Goal: Task Accomplishment & Management: Use online tool/utility

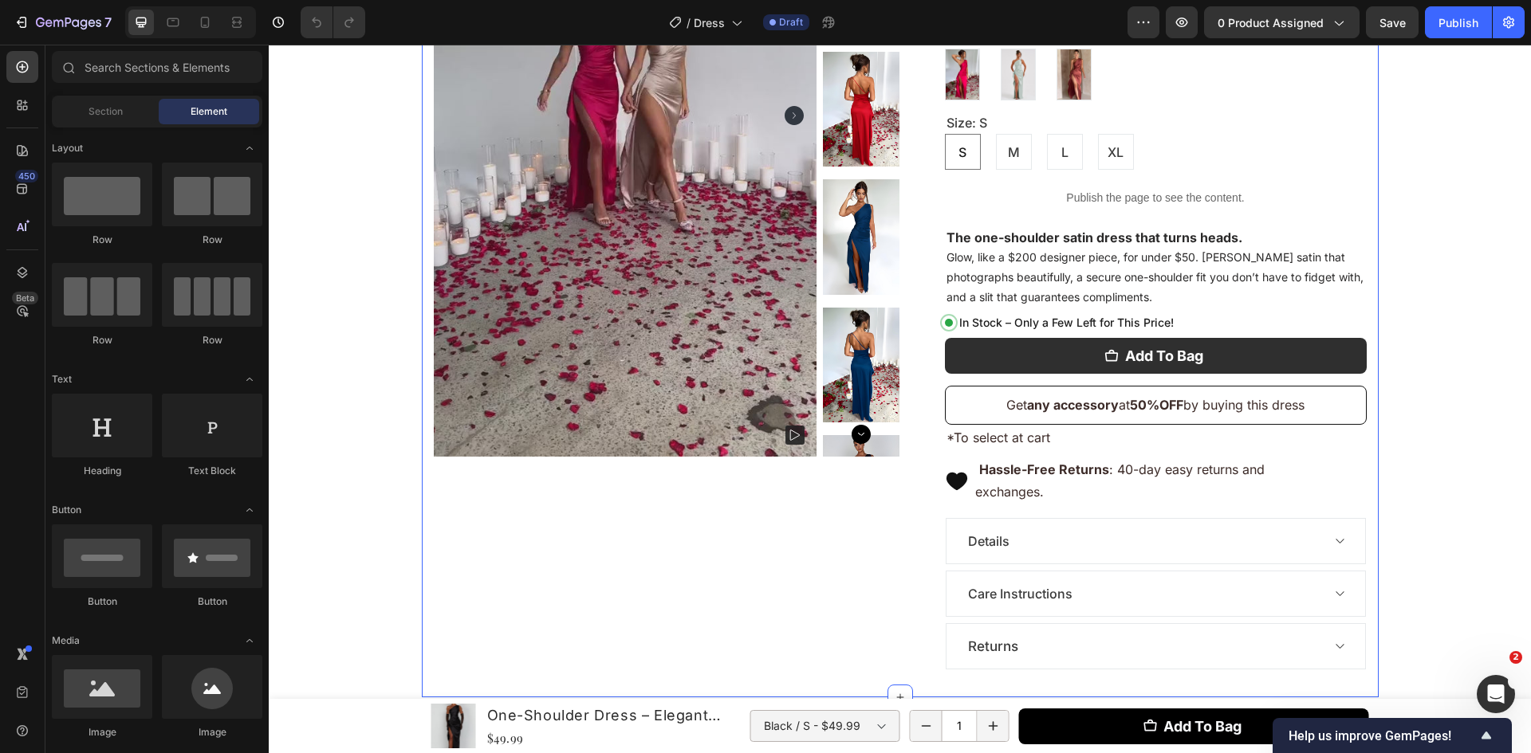
scroll to position [532, 0]
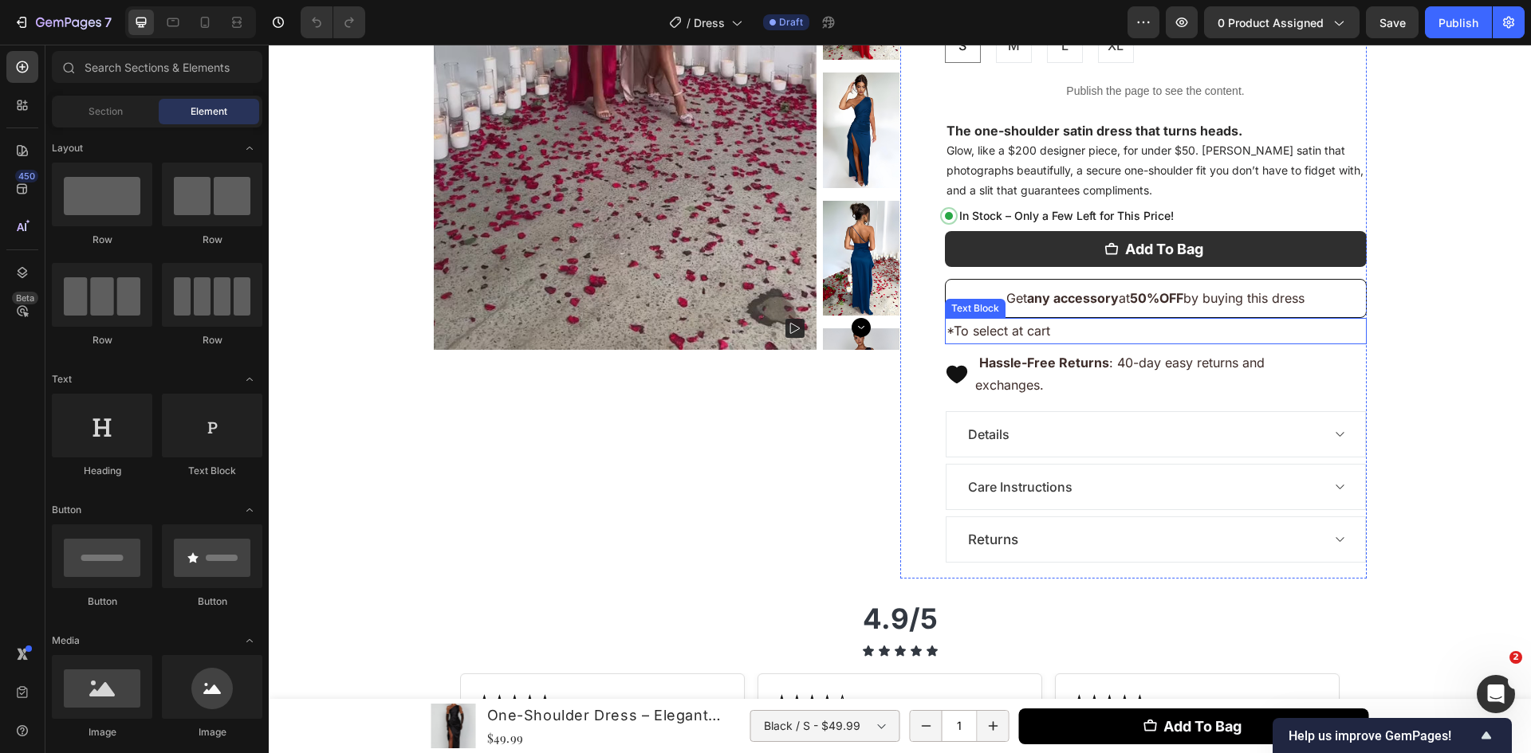
click at [1056, 322] on p "*To select at cart" at bounding box center [1155, 331] width 419 height 23
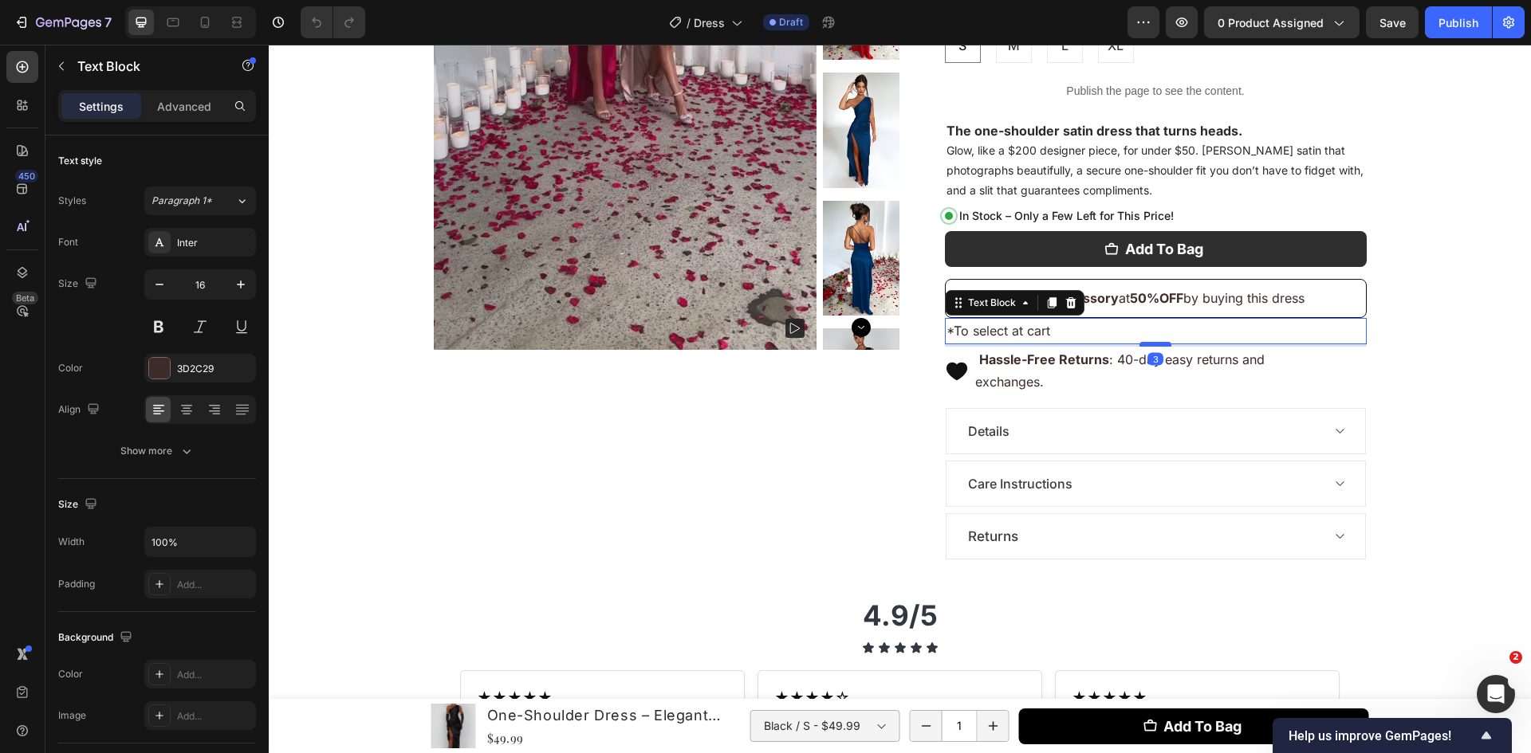
drag, startPoint x: 1151, startPoint y: 348, endPoint x: 343, endPoint y: 214, distance: 819.3
click at [1154, 344] on div at bounding box center [1155, 344] width 32 height 5
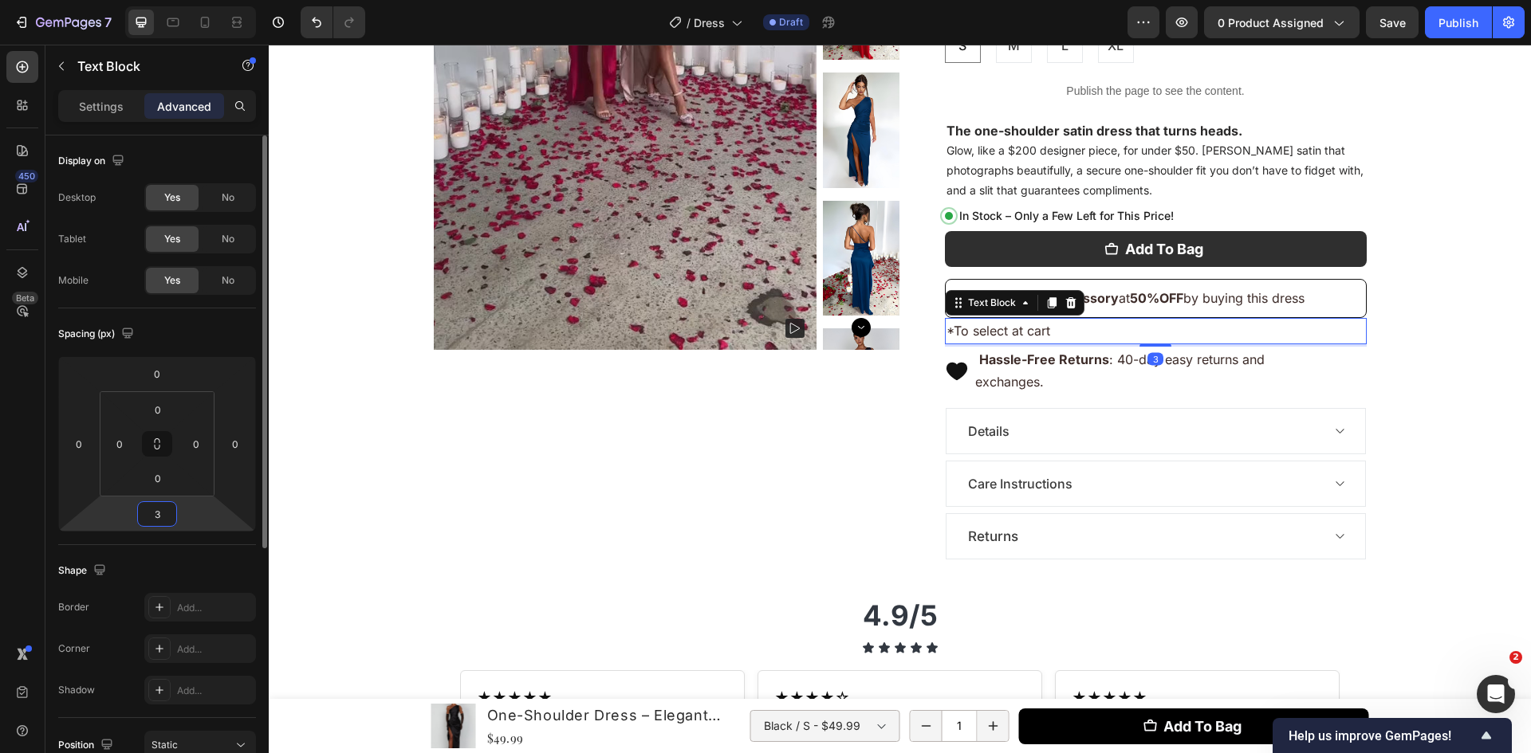
click at [152, 522] on input "3" at bounding box center [157, 514] width 32 height 24
type input "5"
click at [267, 486] on div at bounding box center [263, 467] width 12 height 663
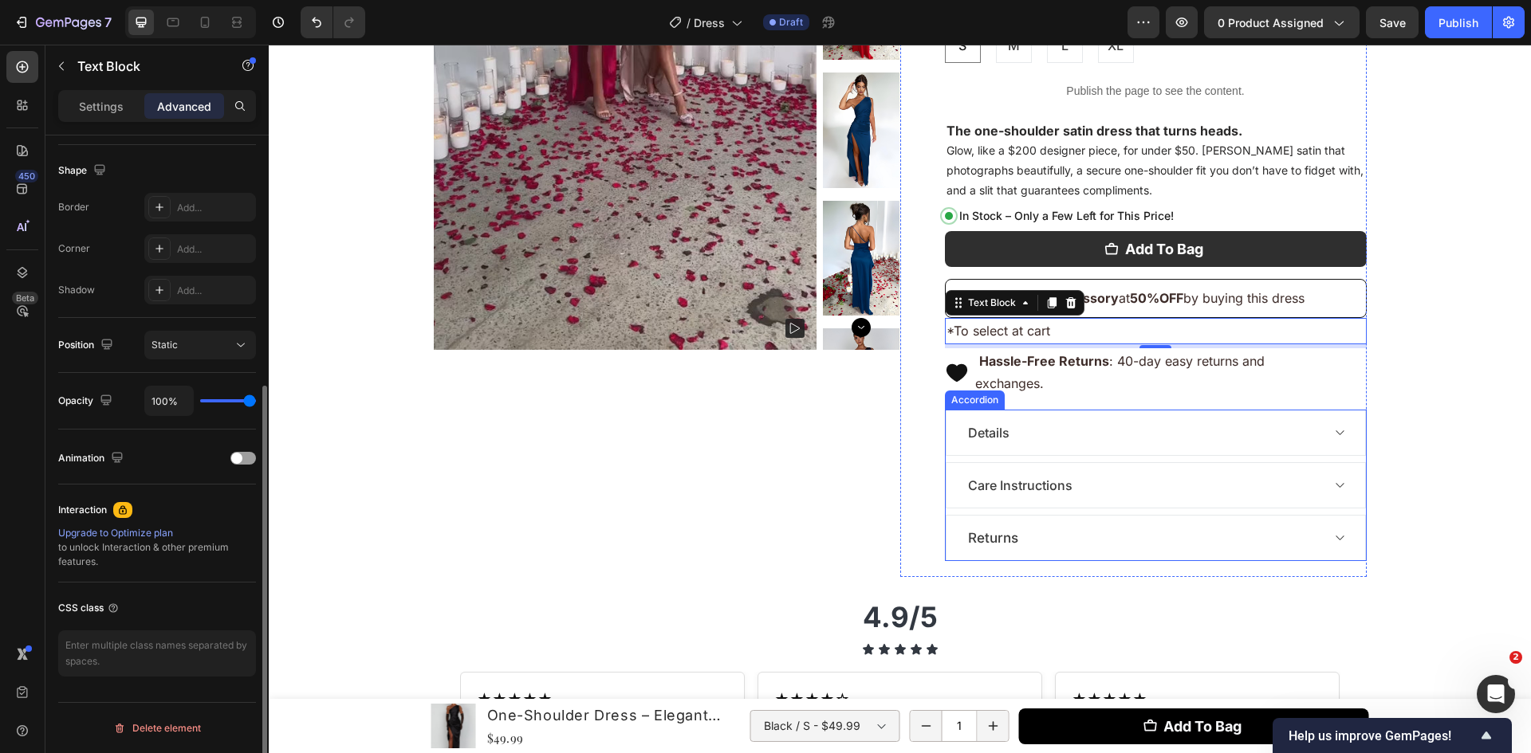
click at [1088, 454] on div "Details" at bounding box center [1155, 433] width 419 height 45
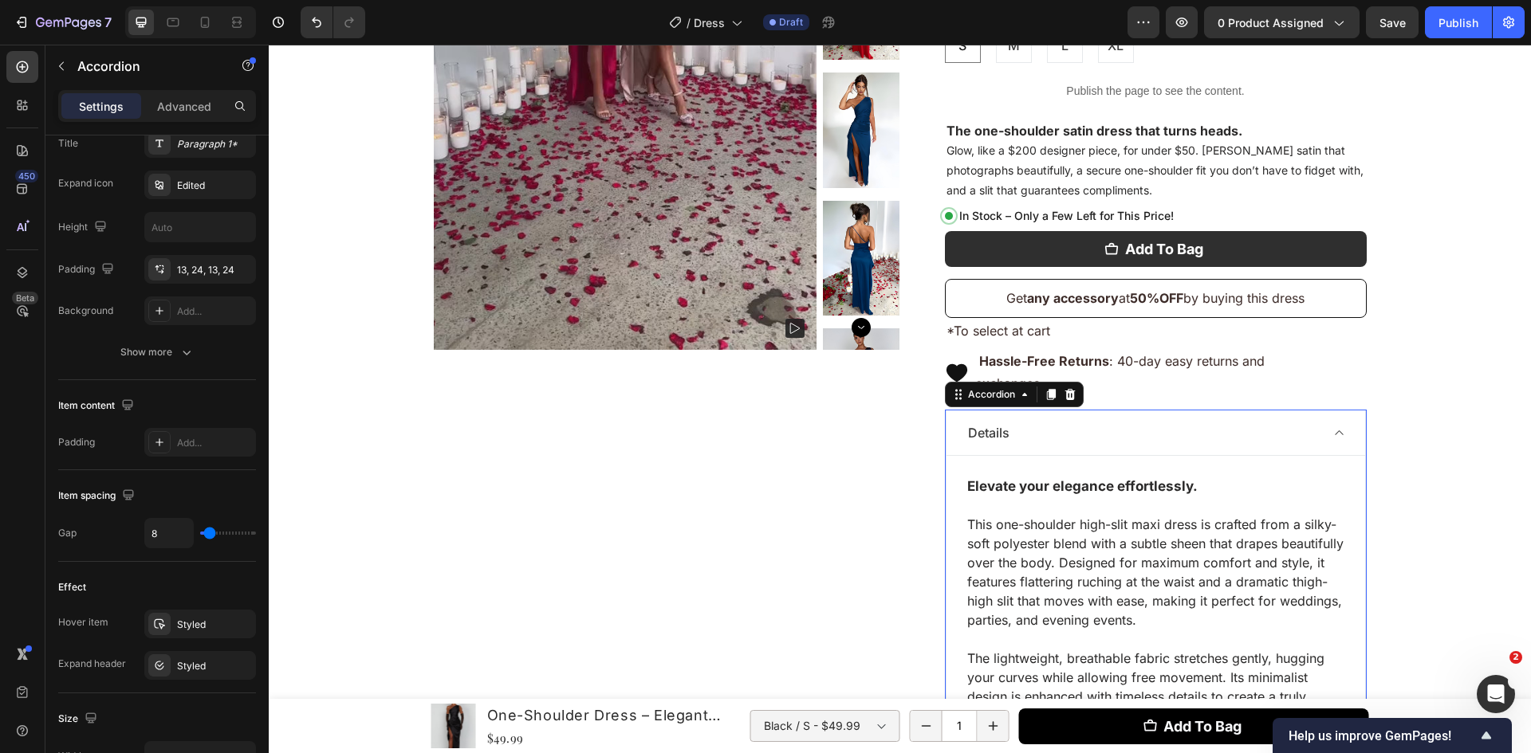
scroll to position [0, 0]
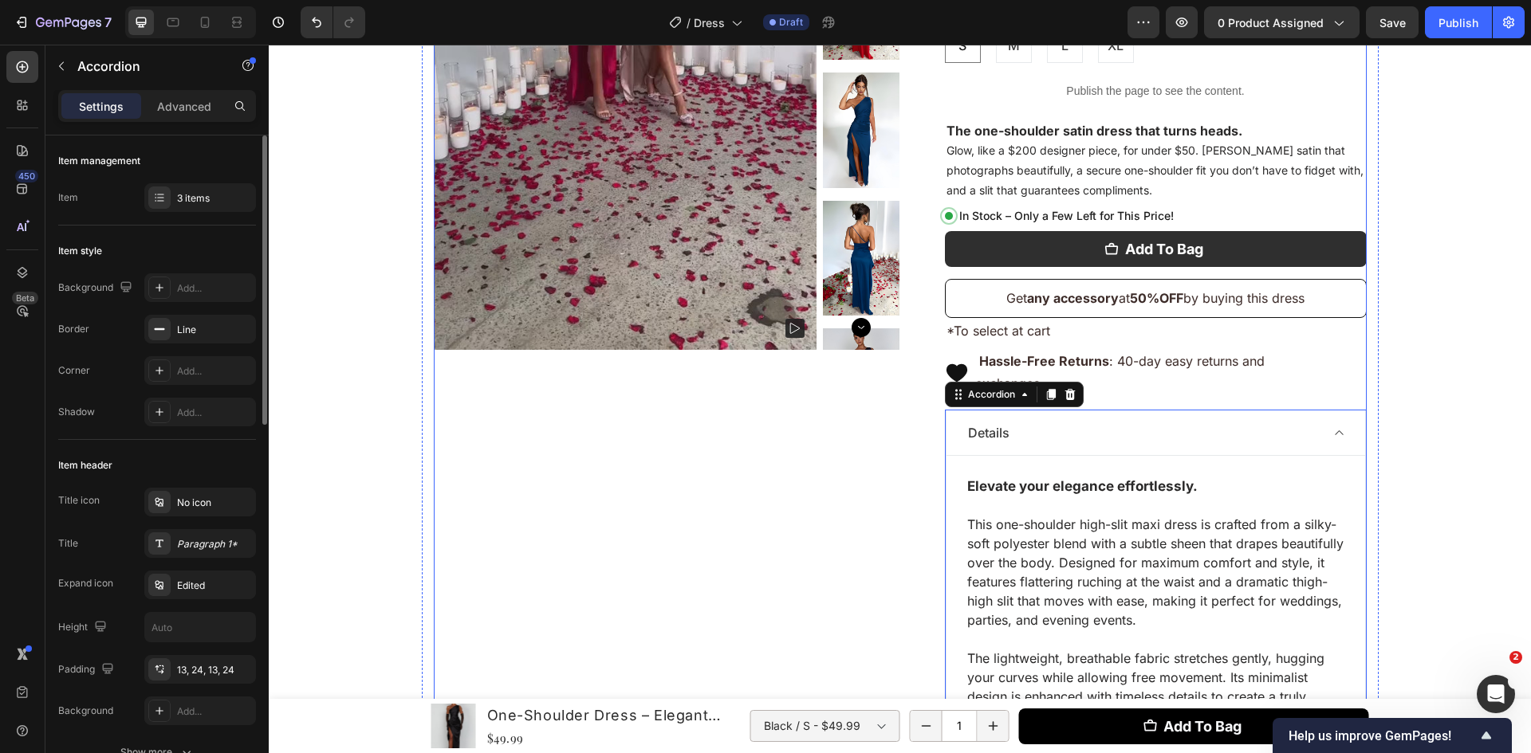
click at [817, 484] on div "Product Images" at bounding box center [667, 376] width 466 height 1417
click at [980, 437] on span "Details" at bounding box center [988, 433] width 41 height 16
click at [1079, 442] on div "Details" at bounding box center [1142, 433] width 355 height 24
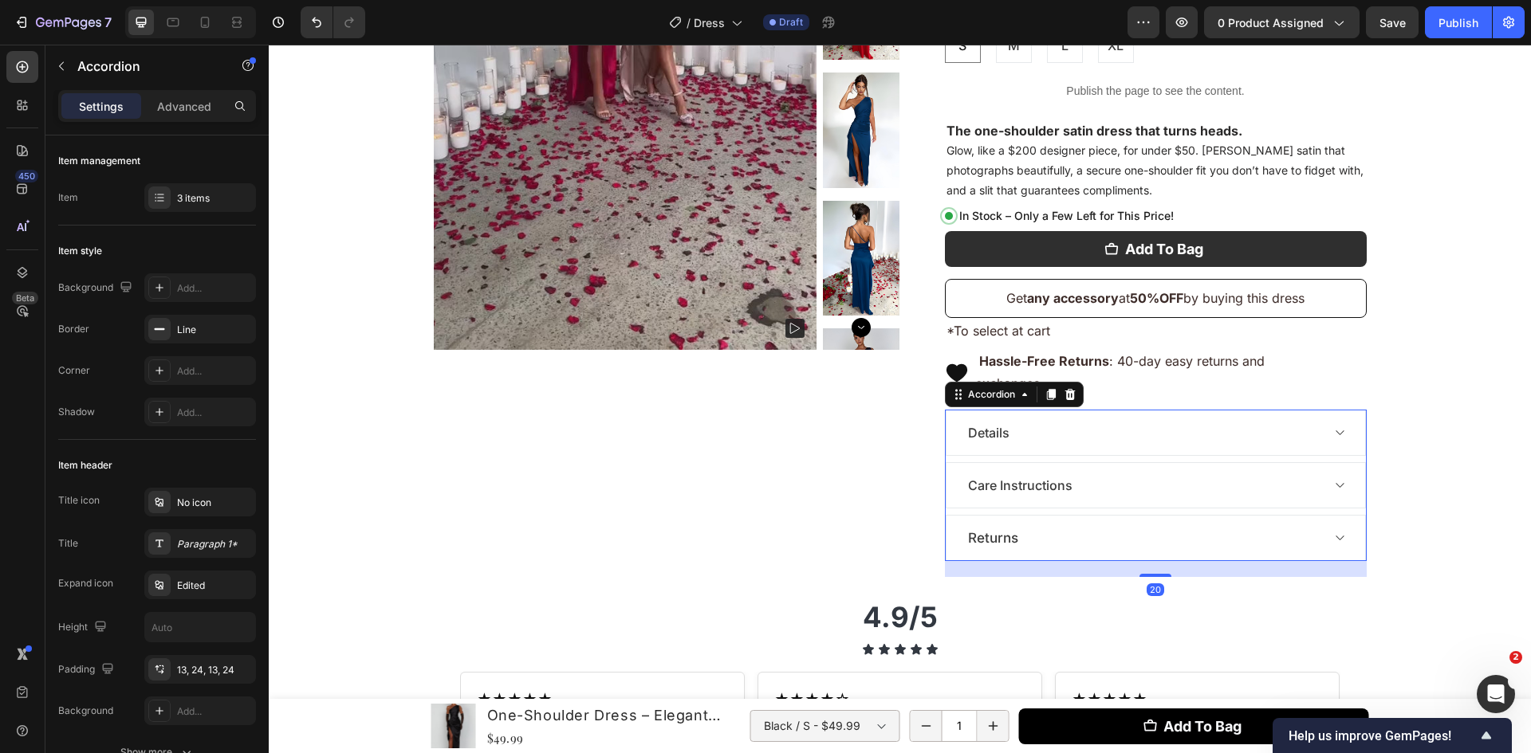
click at [1187, 498] on div "Care Instructions" at bounding box center [1155, 485] width 419 height 45
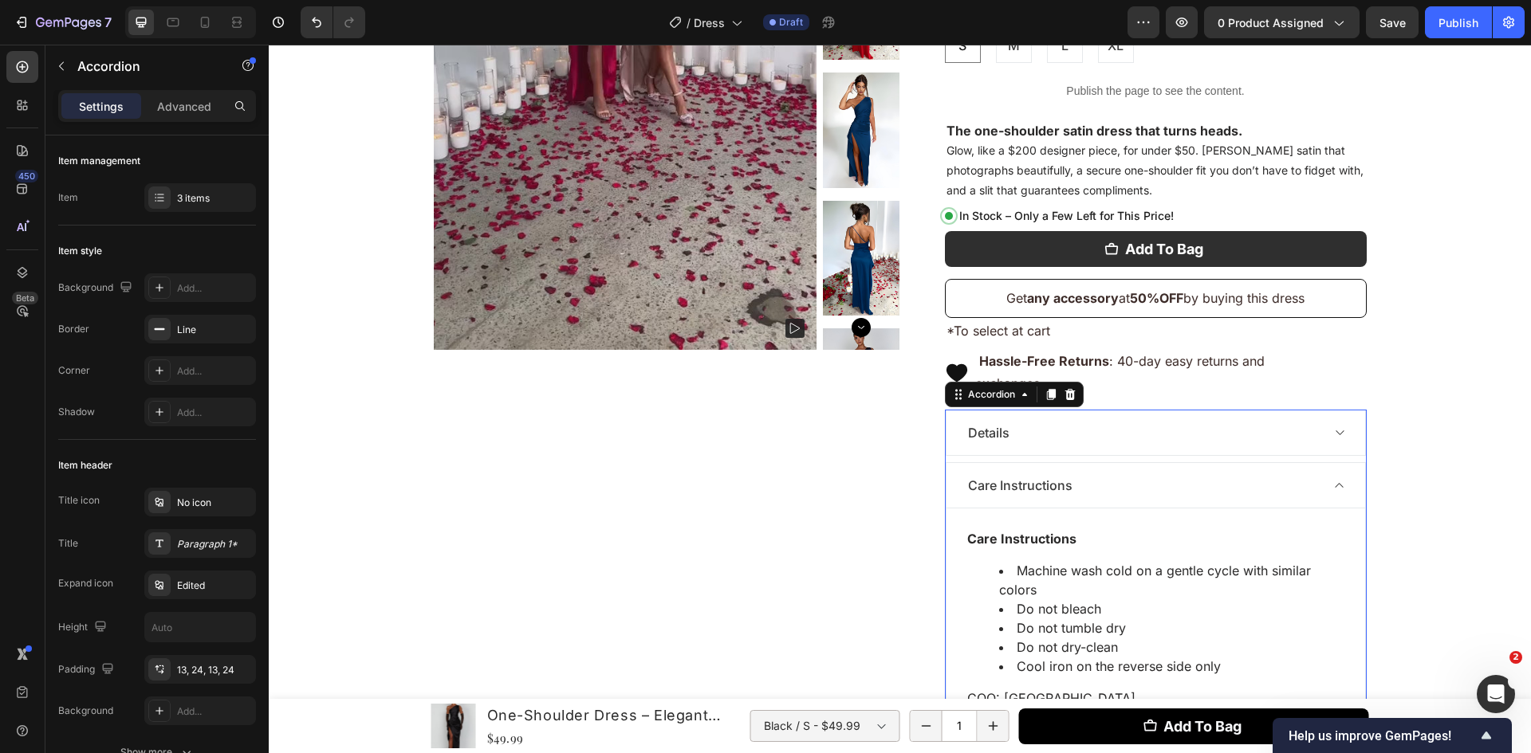
click at [1185, 499] on div "Care Instructions" at bounding box center [1155, 485] width 419 height 45
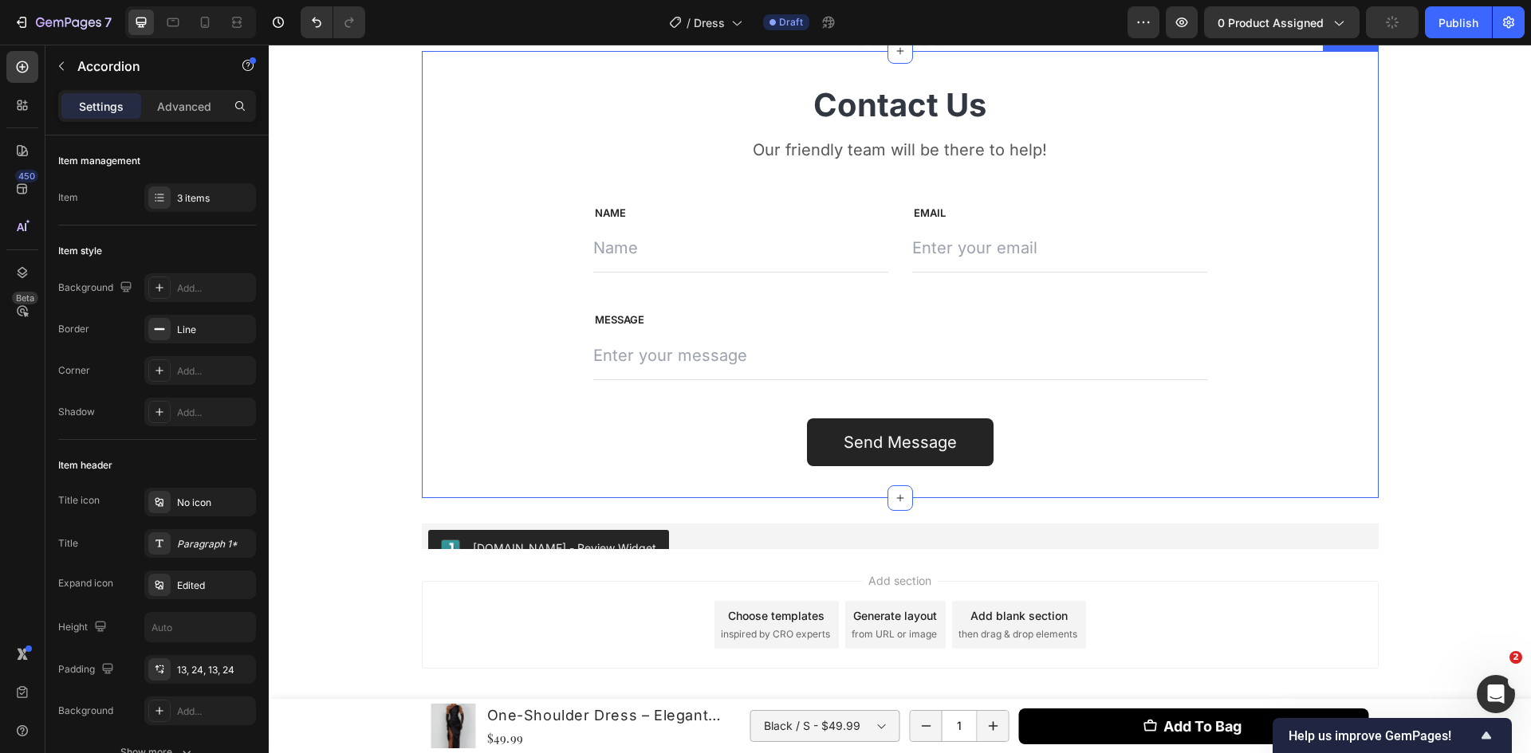
scroll to position [1620, 0]
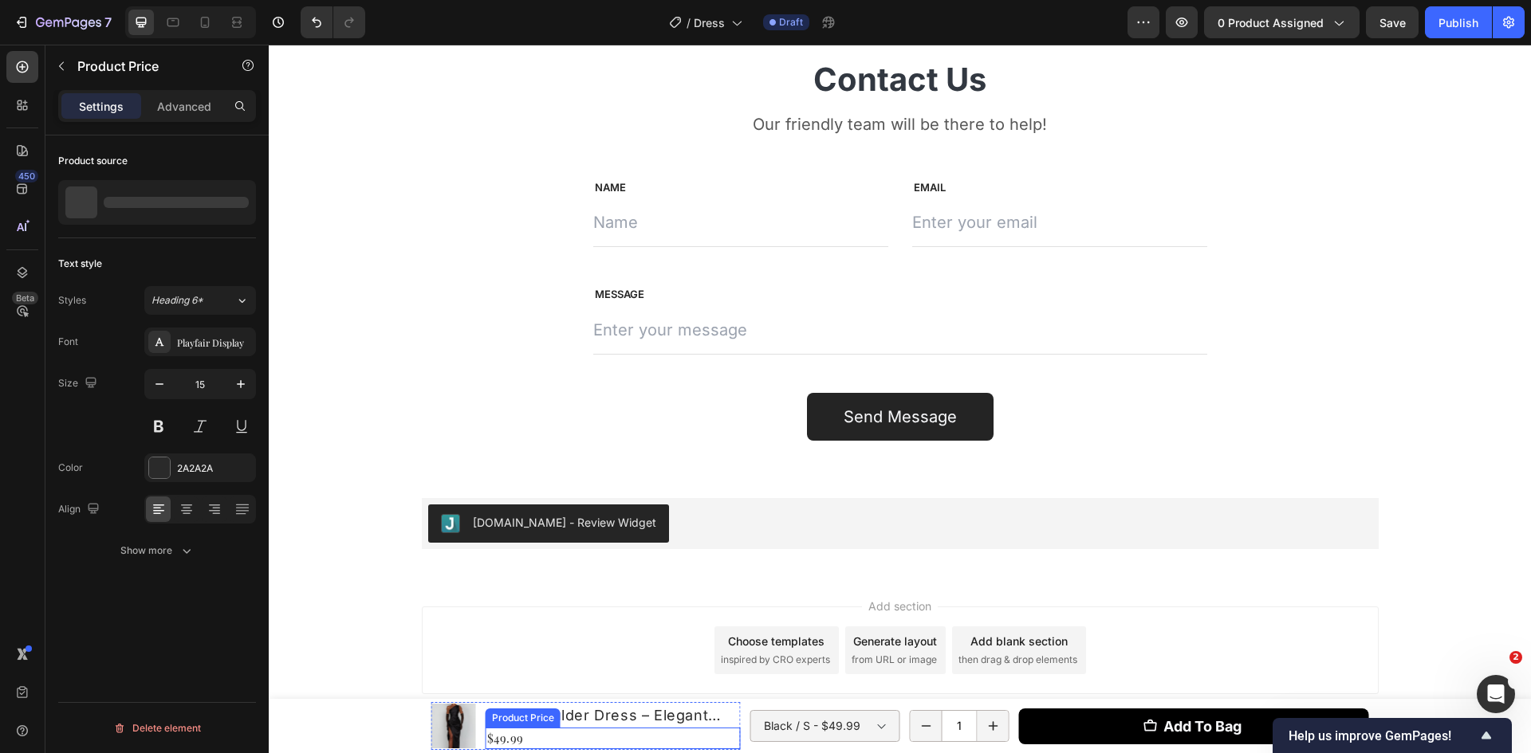
click at [503, 733] on div "$49.99" at bounding box center [613, 739] width 255 height 22
click at [212, 331] on div "Playfair Display" at bounding box center [200, 342] width 112 height 29
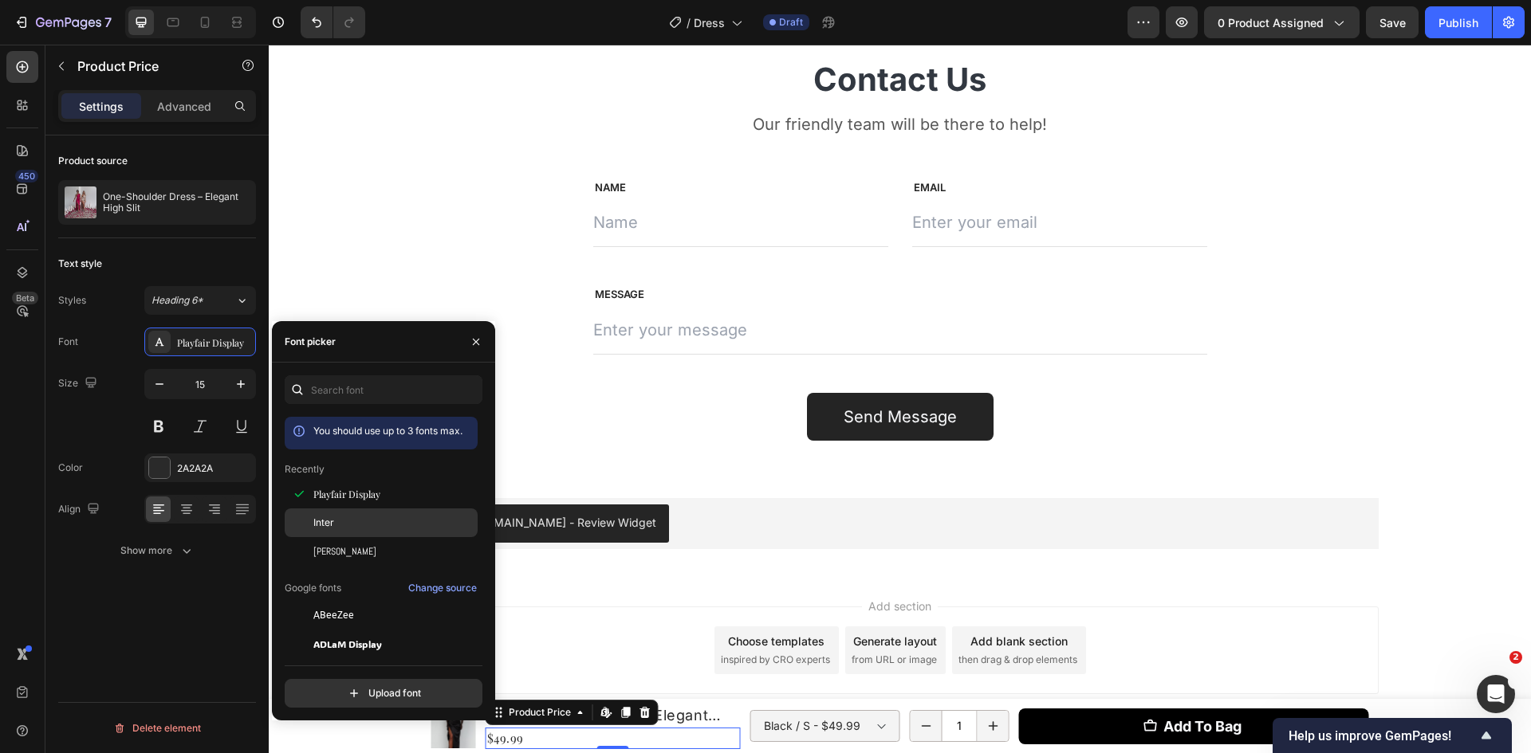
click at [383, 517] on div "Inter" at bounding box center [393, 523] width 161 height 14
click at [853, 648] on div "Generate layout" at bounding box center [895, 641] width 84 height 17
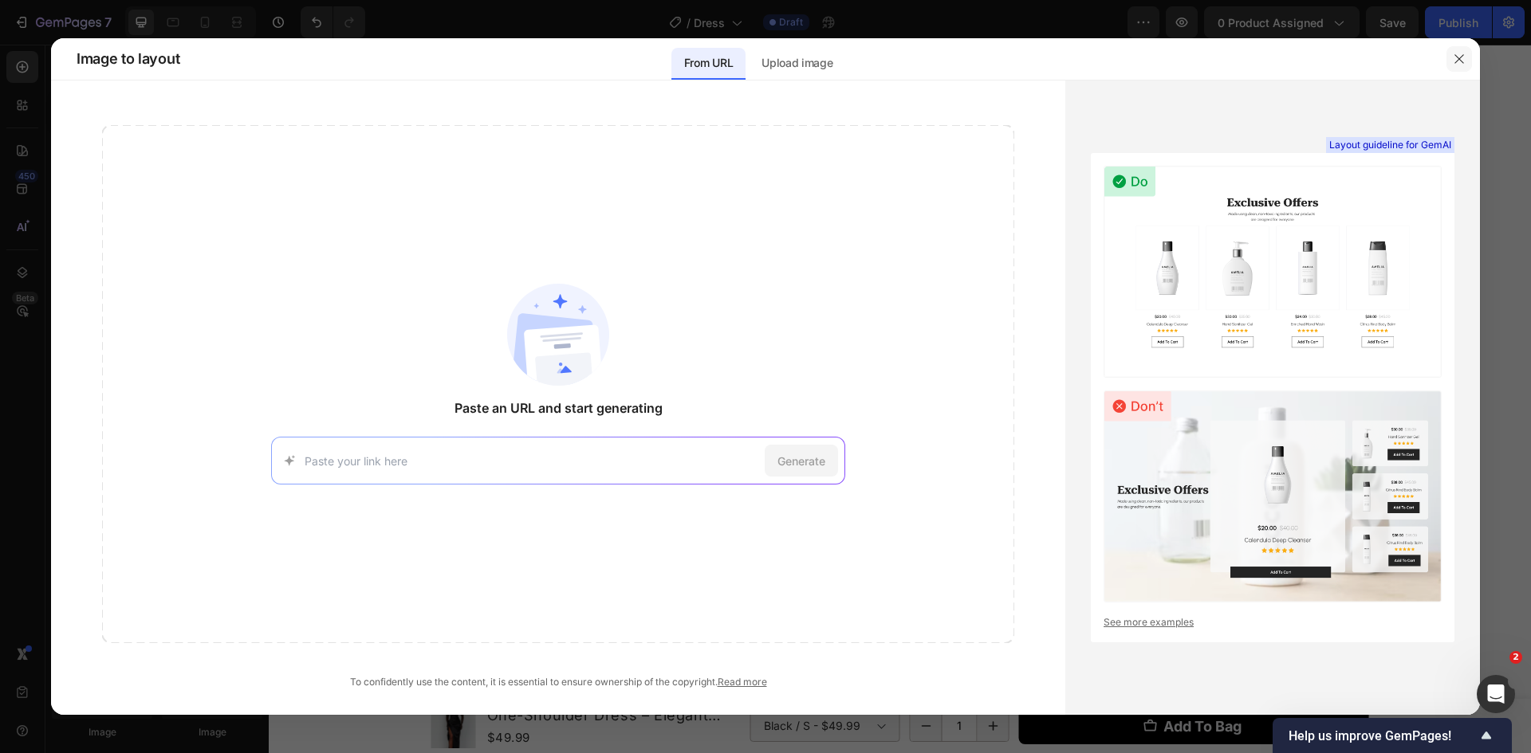
drag, startPoint x: 1469, startPoint y: 52, endPoint x: 1200, endPoint y: 7, distance: 272.4
click at [1469, 52] on button "button" at bounding box center [1459, 59] width 26 height 26
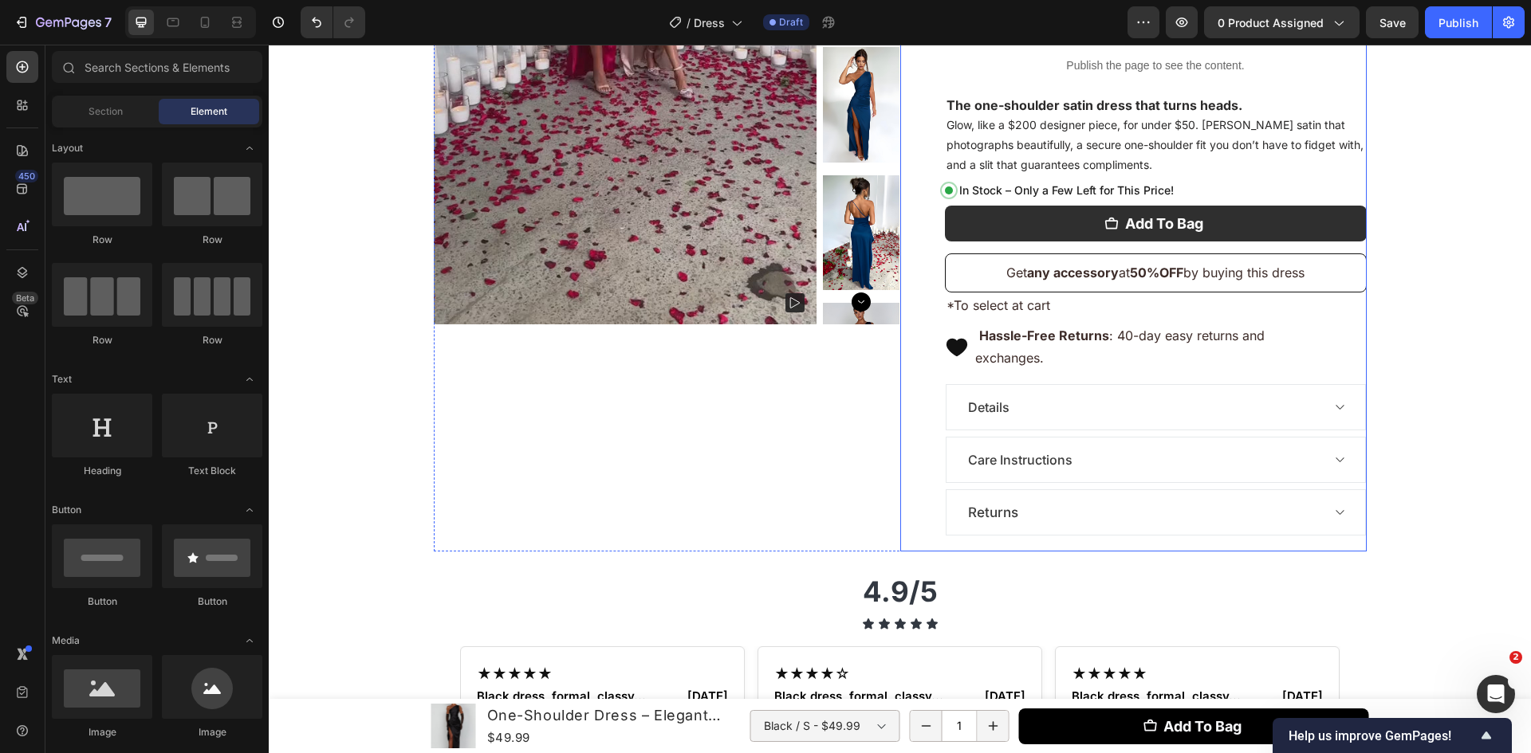
scroll to position [132, 0]
